Goal: Use online tool/utility: Use online tool/utility

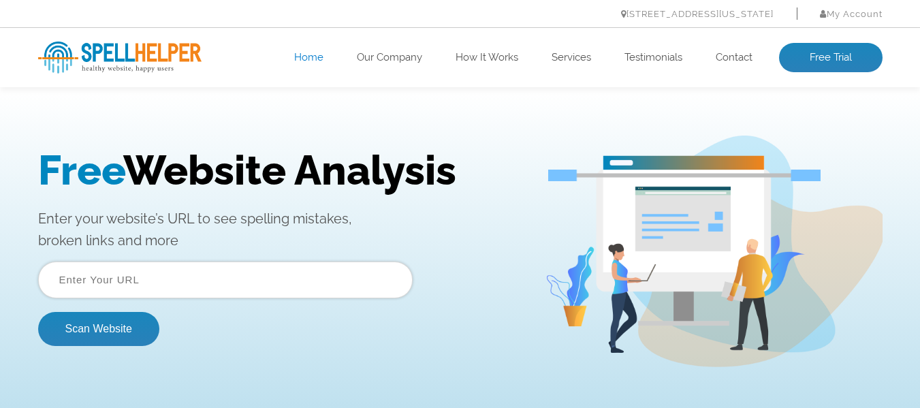
click at [265, 273] on input "text" at bounding box center [225, 280] width 375 height 37
paste input "[URL][DOMAIN_NAME]"
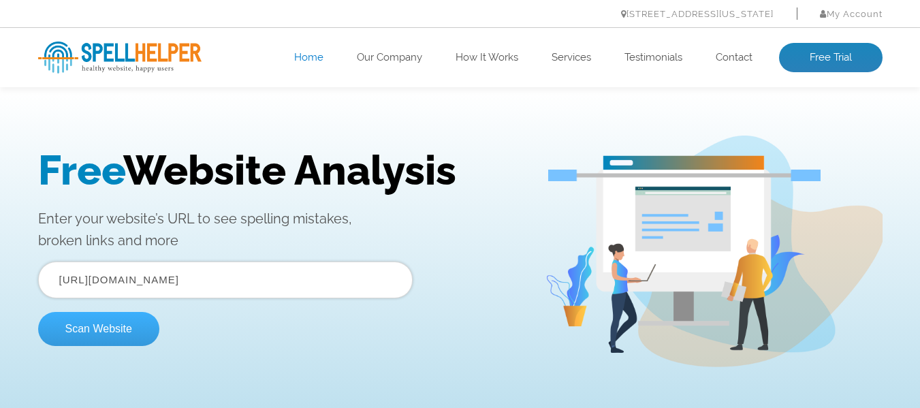
type input "[URL][DOMAIN_NAME]"
click at [105, 331] on button "Scan Website" at bounding box center [98, 329] width 121 height 34
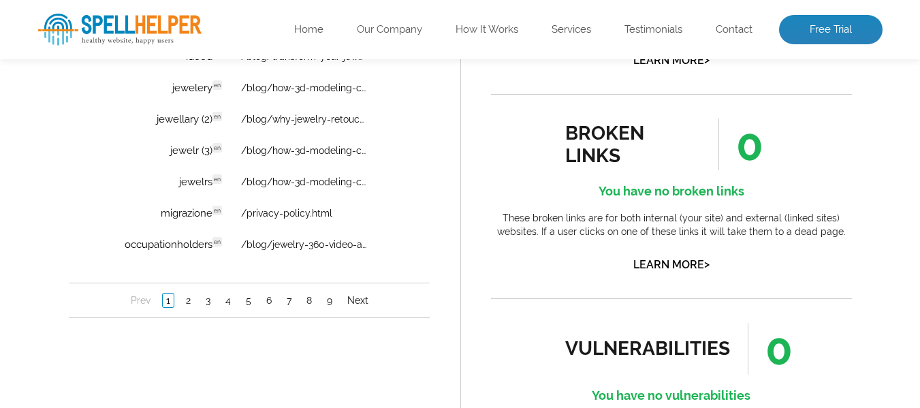
scroll to position [1158, 0]
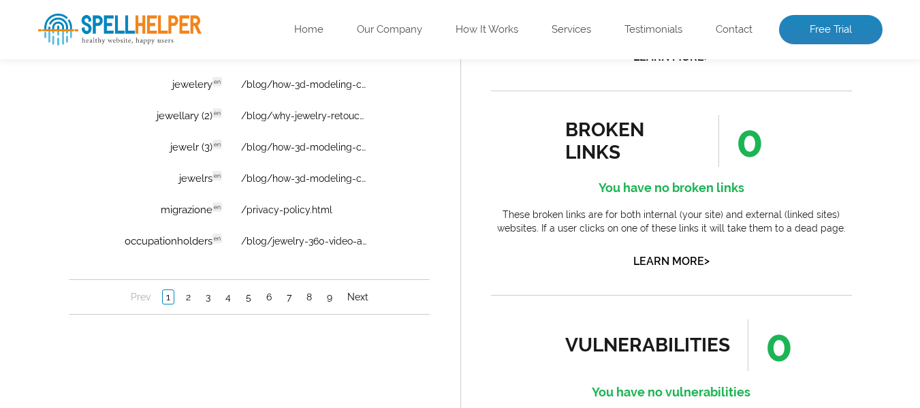
drag, startPoint x: 183, startPoint y: -43, endPoint x: 210, endPoint y: -38, distance: 28.3
copy td "dsfsd"
drag, startPoint x: 178, startPoint y: -8, endPoint x: 211, endPoint y: -5, distance: 32.8
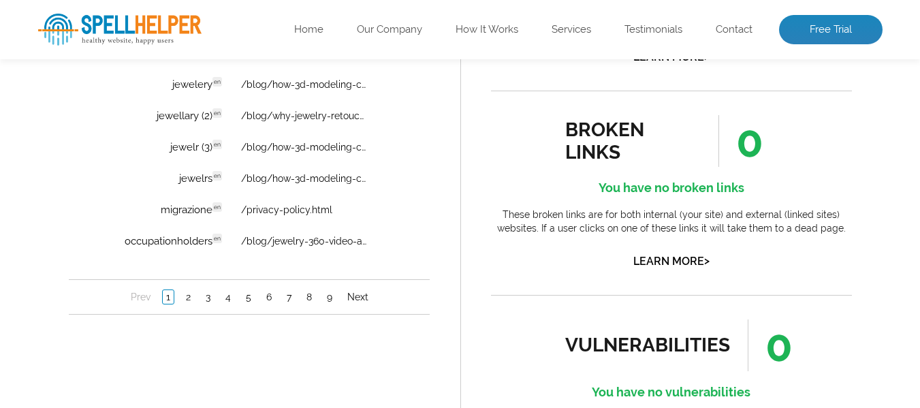
copy td "ewelry"
drag, startPoint x: 174, startPoint y: 22, endPoint x: 212, endPoint y: 25, distance: 38.3
click at [212, 25] on td "highiyle en Discovered: 09-12-2025 scan Dictionaries: en" at bounding box center [167, 22] width 126 height 30
copy td "highiyle"
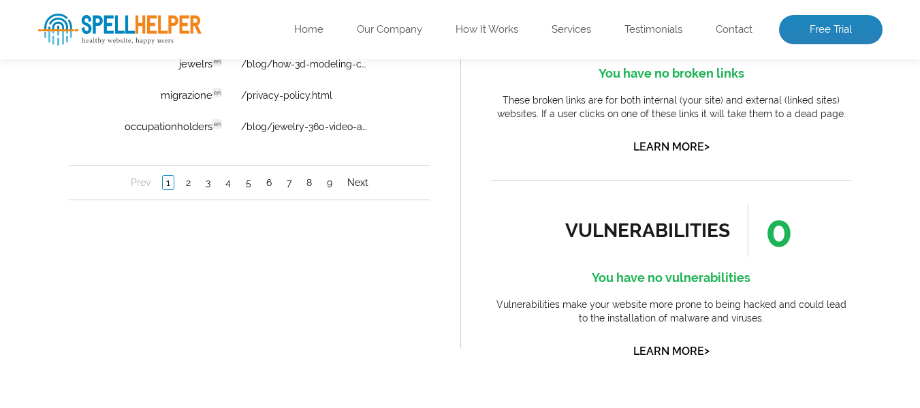
scroll to position [1294, 0]
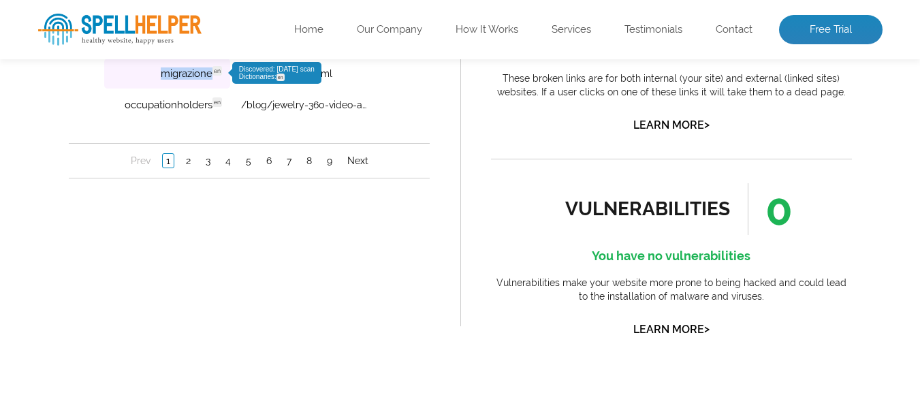
drag, startPoint x: 161, startPoint y: 76, endPoint x: 211, endPoint y: 80, distance: 49.8
click at [211, 80] on td "migrazione en Discovered: 09-12-2025 scan Dictionaries: en" at bounding box center [167, 74] width 126 height 30
copy td "migrazione"
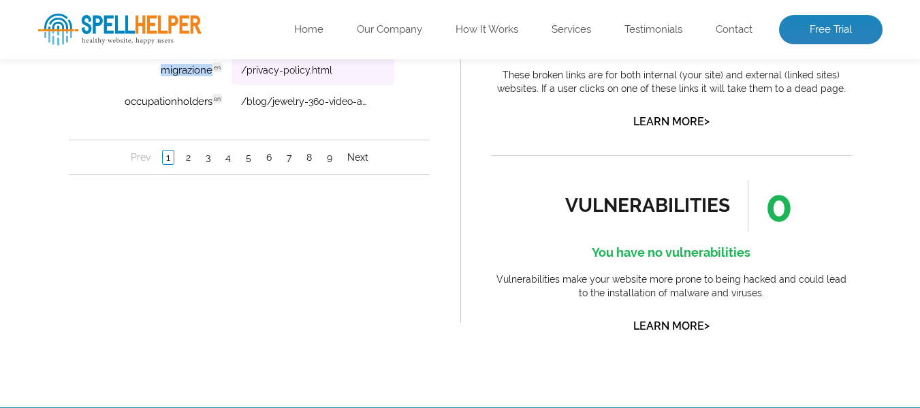
scroll to position [1431, 0]
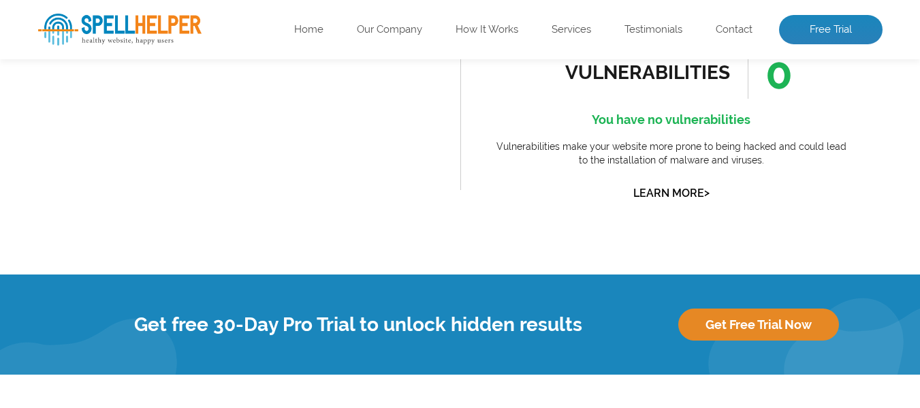
click at [358, 29] on link "Next" at bounding box center [357, 25] width 28 height 14
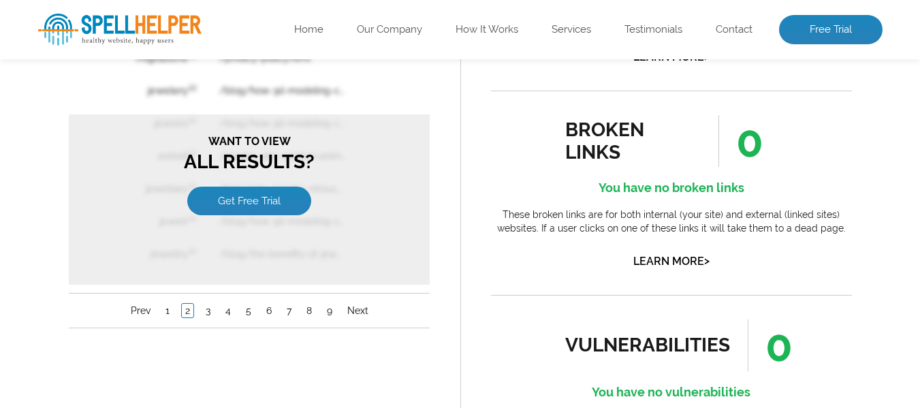
scroll to position [886, 0]
